Goal: Check status: Check status

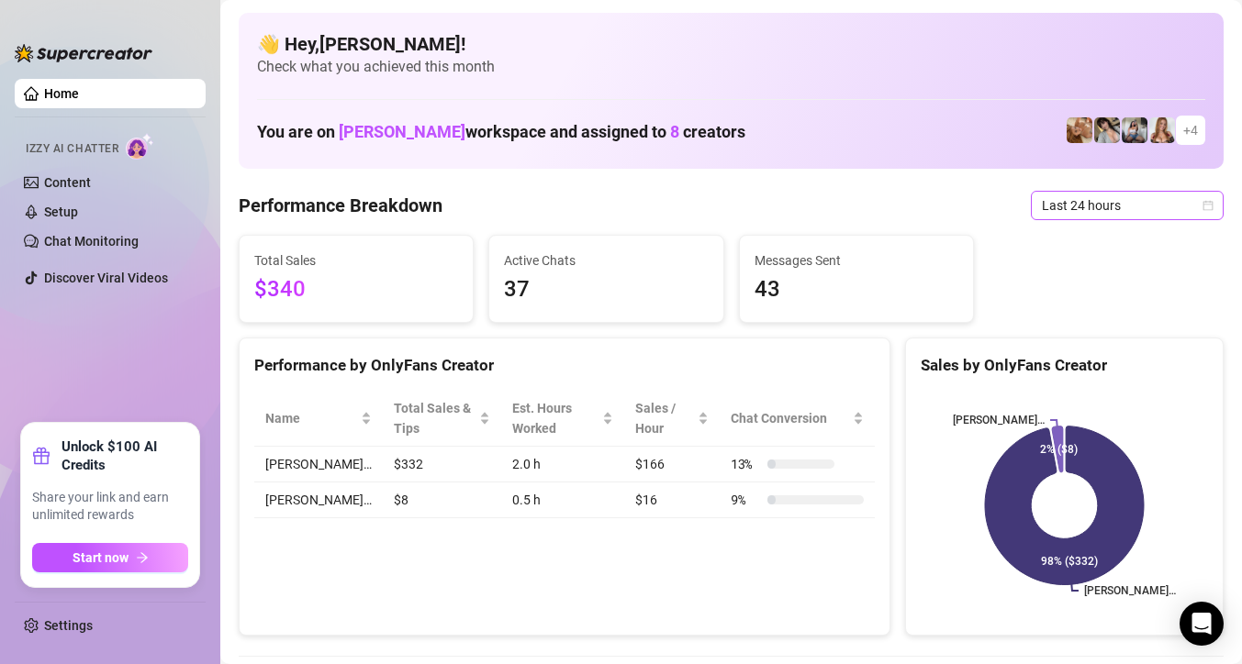
click at [1124, 209] on span "Last 24 hours" at bounding box center [1127, 206] width 171 height 28
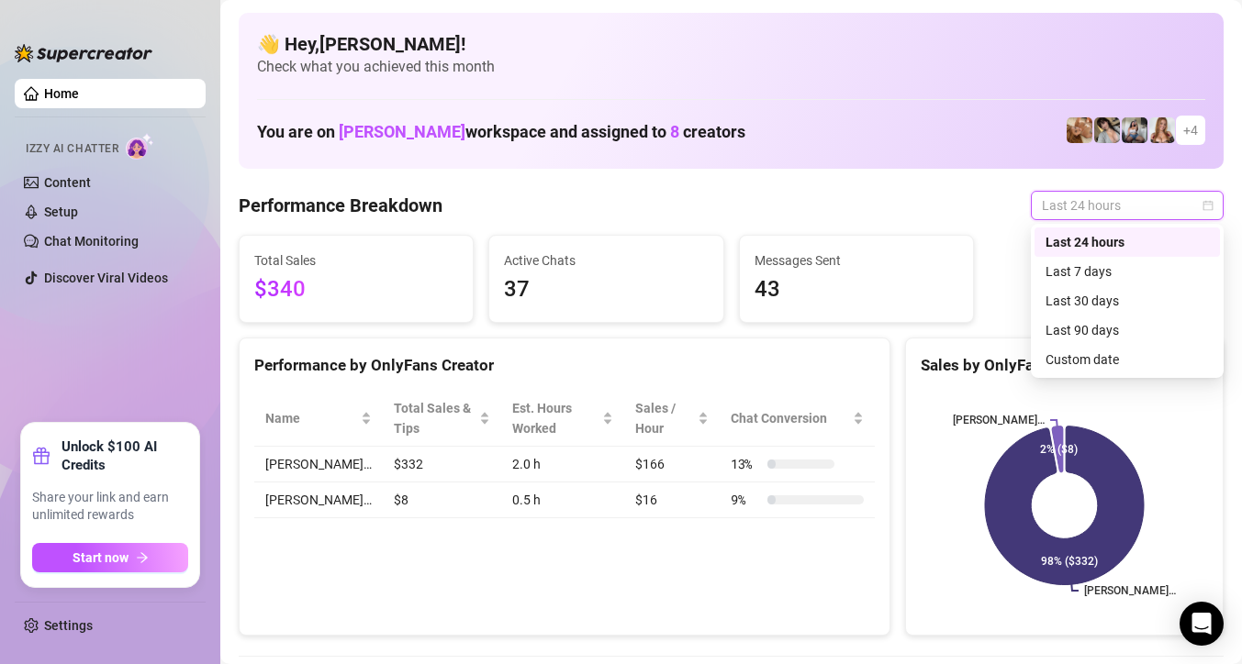
click at [1109, 248] on div "Last 24 hours" at bounding box center [1126, 242] width 163 height 20
